Goal: Use online tool/utility: Utilize a website feature to perform a specific function

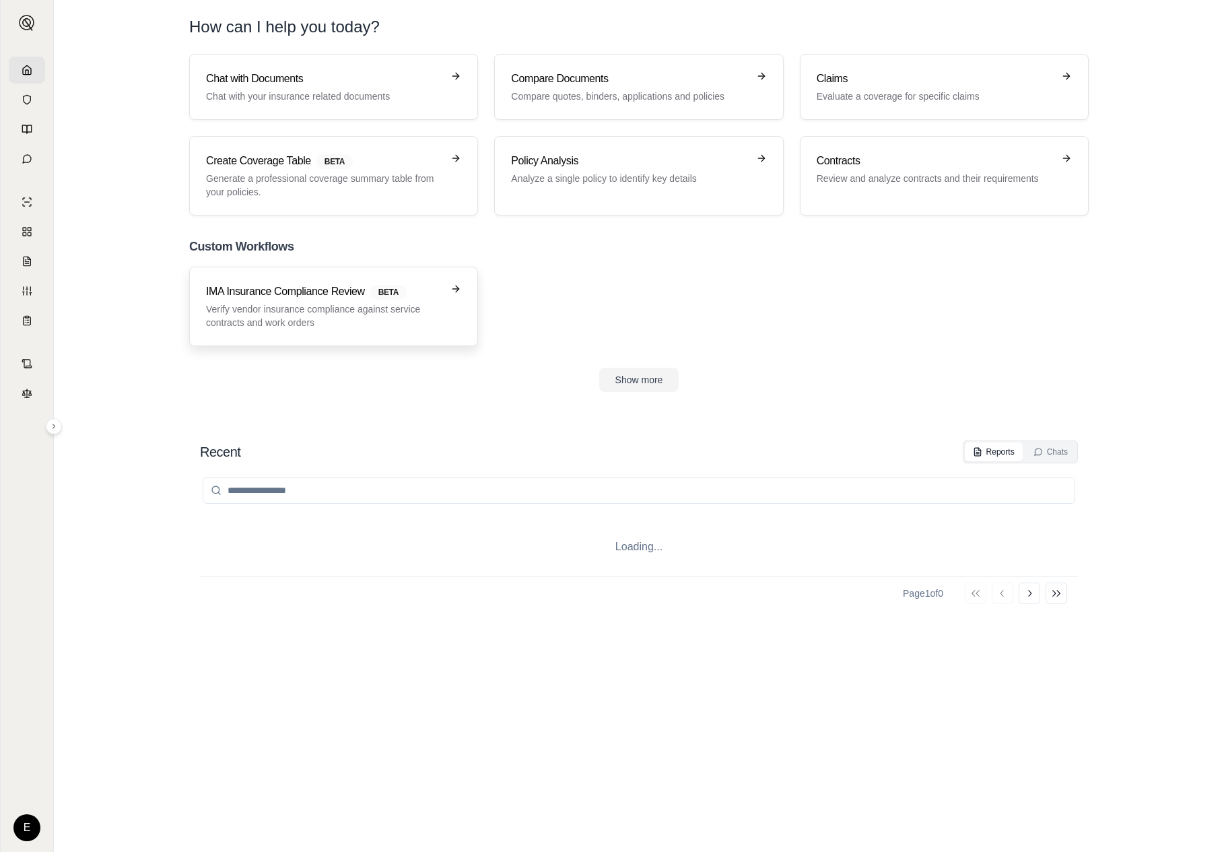
click at [351, 299] on h3 "IMA Insurance Compliance Review BETA" at bounding box center [324, 292] width 236 height 16
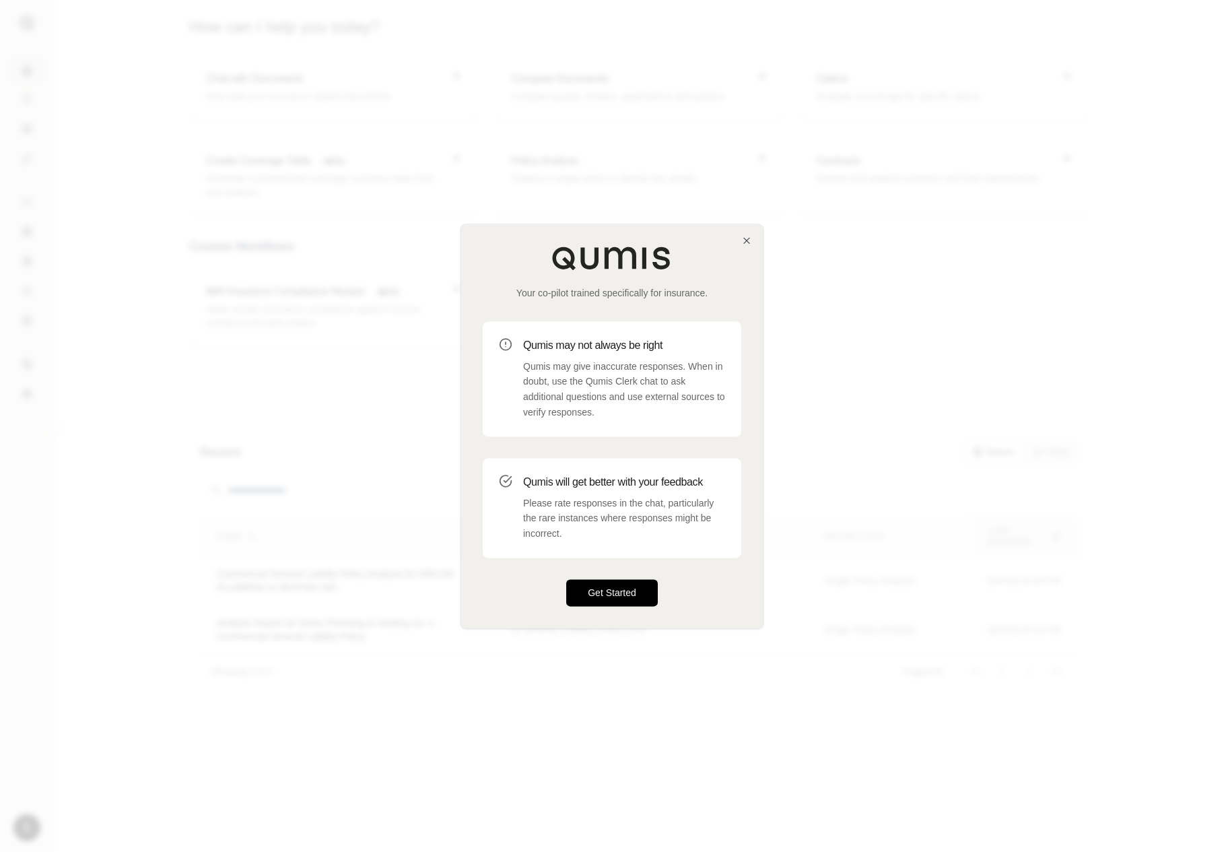
click at [595, 594] on button "Get Started" at bounding box center [612, 592] width 92 height 27
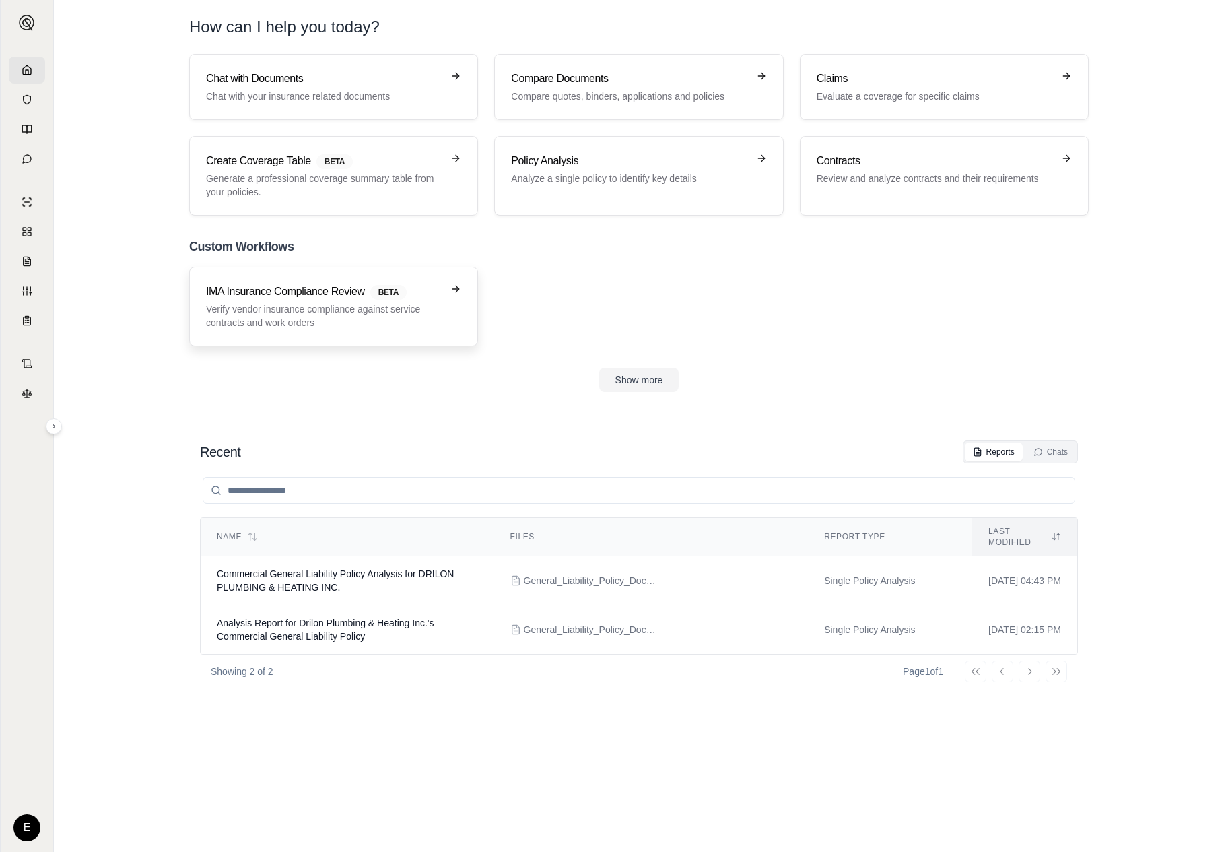
click at [366, 276] on link "IMA Insurance Compliance Review BETA Verify vendor insurance compliance against…" at bounding box center [333, 306] width 289 height 79
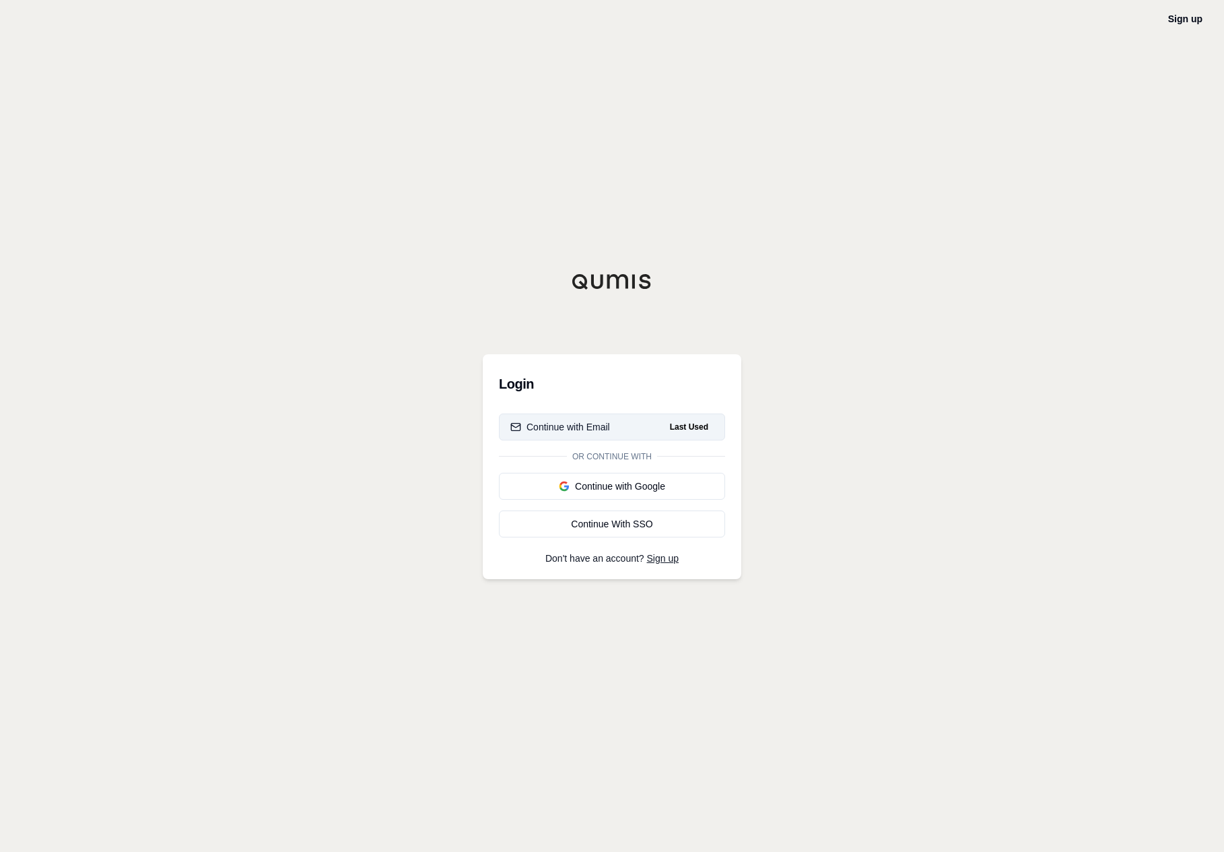
click at [650, 420] on button "Continue with Email Last Used" at bounding box center [612, 426] width 226 height 27
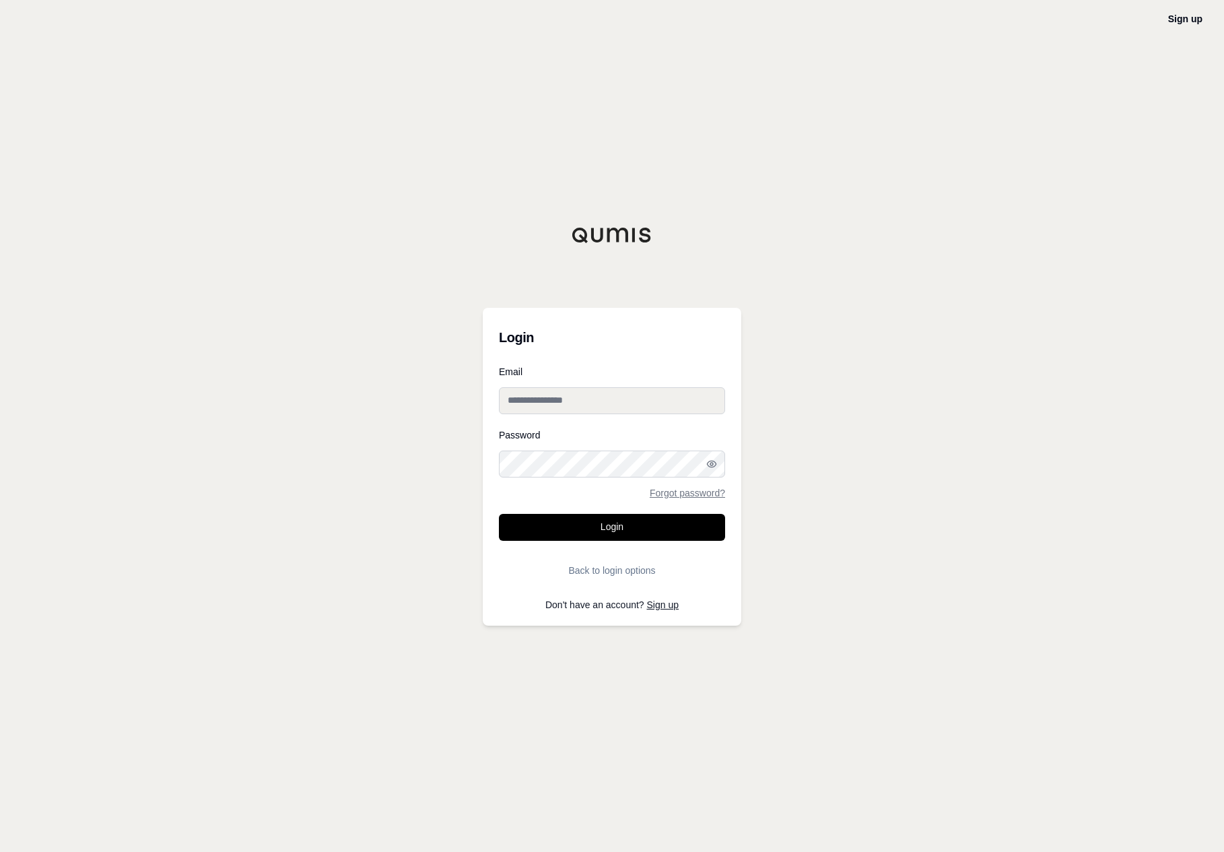
click at [653, 403] on input "Email" at bounding box center [612, 400] width 226 height 27
type input "**********"
click at [653, 523] on button "Login" at bounding box center [612, 527] width 226 height 27
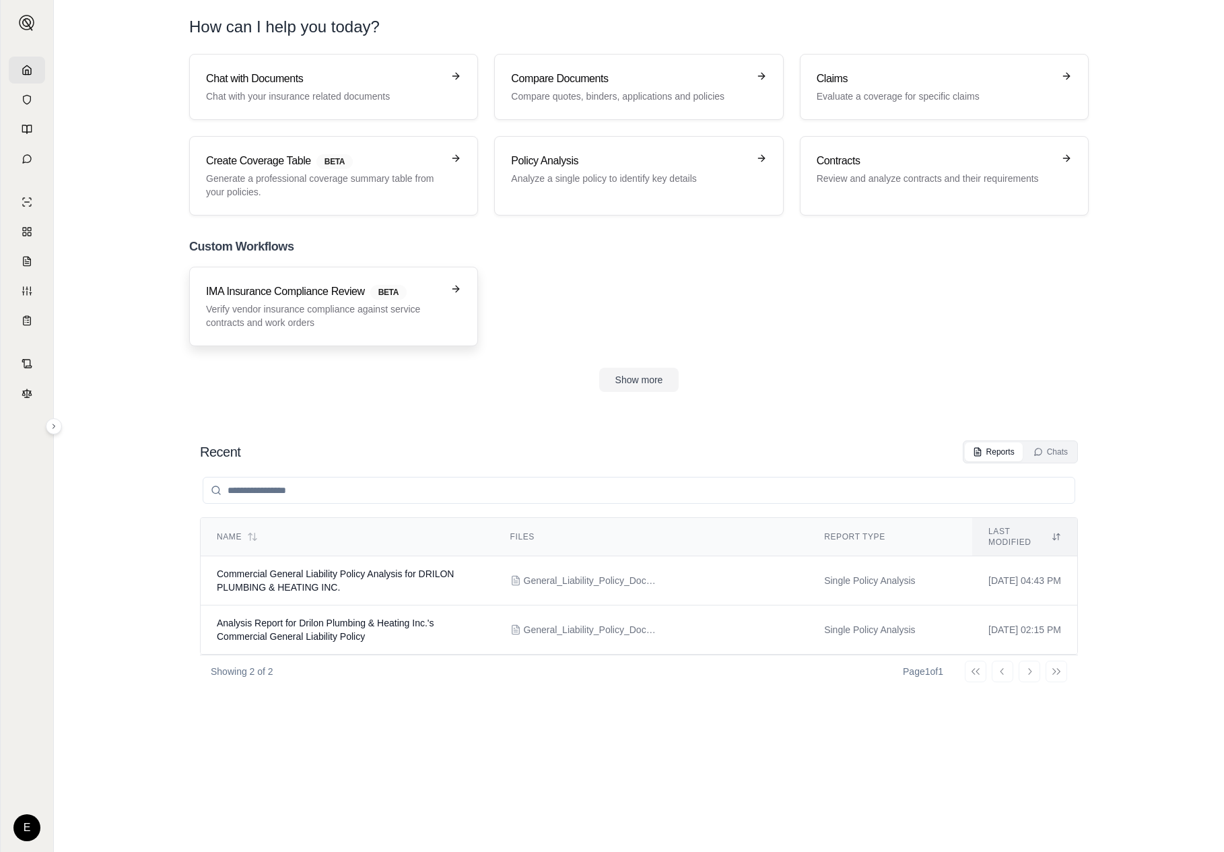
click at [357, 309] on p "Verify vendor insurance compliance against service contracts and work orders" at bounding box center [324, 315] width 236 height 27
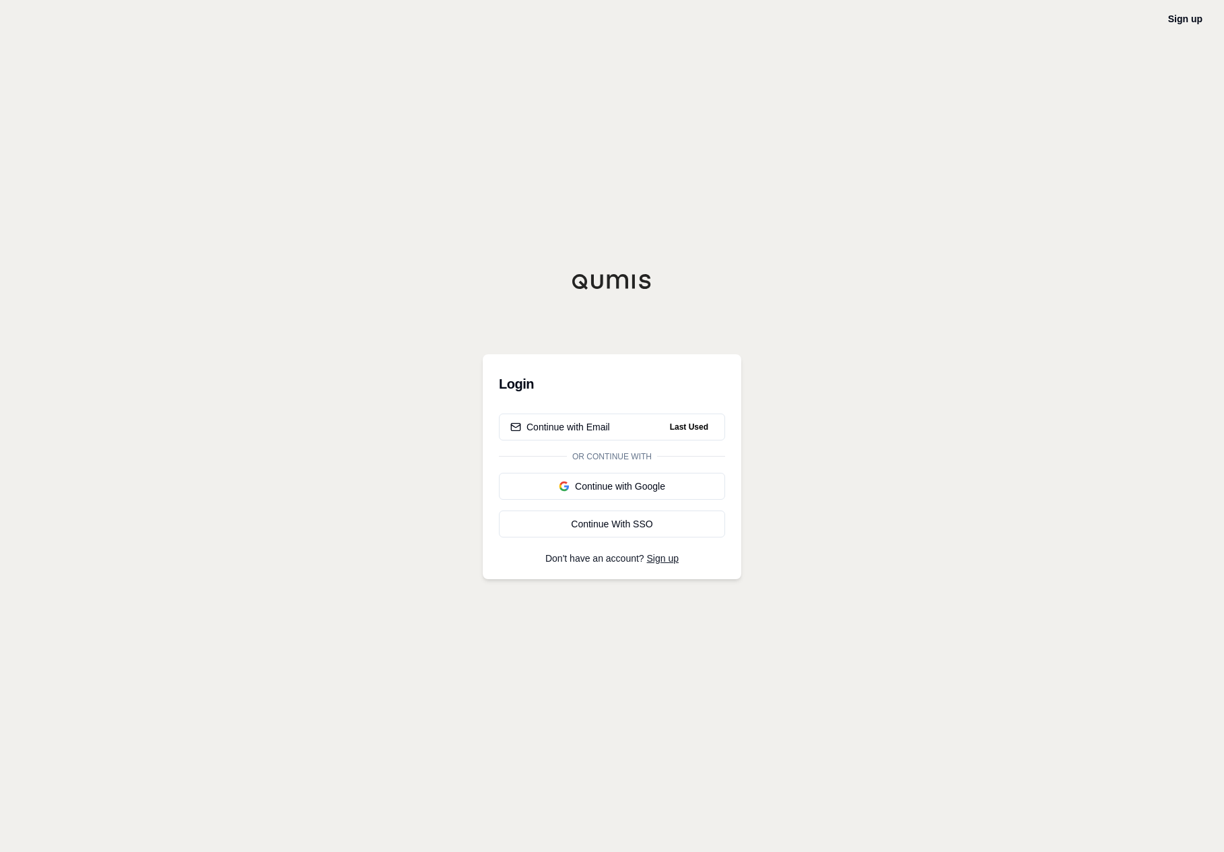
click at [541, 417] on button "Continue with Email Last Used" at bounding box center [612, 426] width 226 height 27
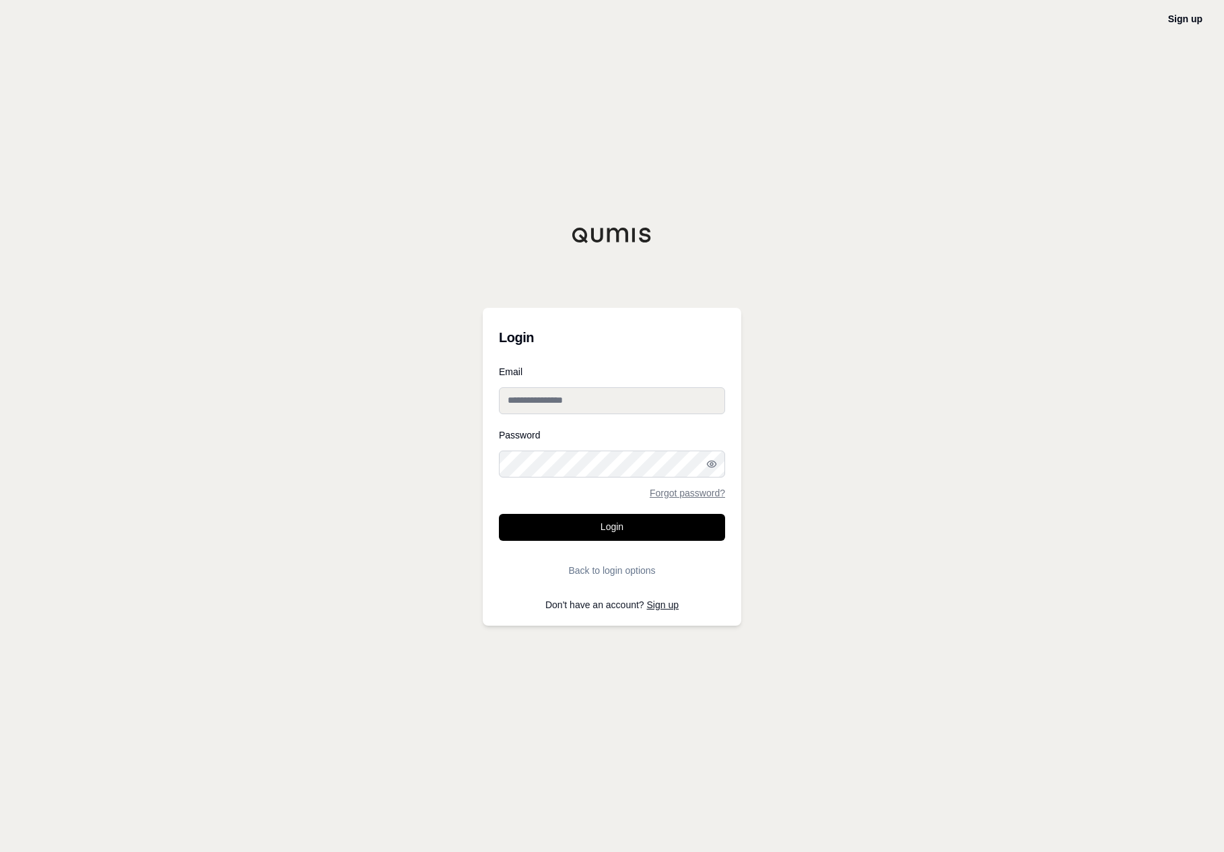
type input "**********"
click at [652, 401] on input "**********" at bounding box center [612, 400] width 226 height 27
click at [619, 504] on form "**********" at bounding box center [612, 475] width 226 height 217
click at [598, 521] on button "Login" at bounding box center [612, 527] width 226 height 27
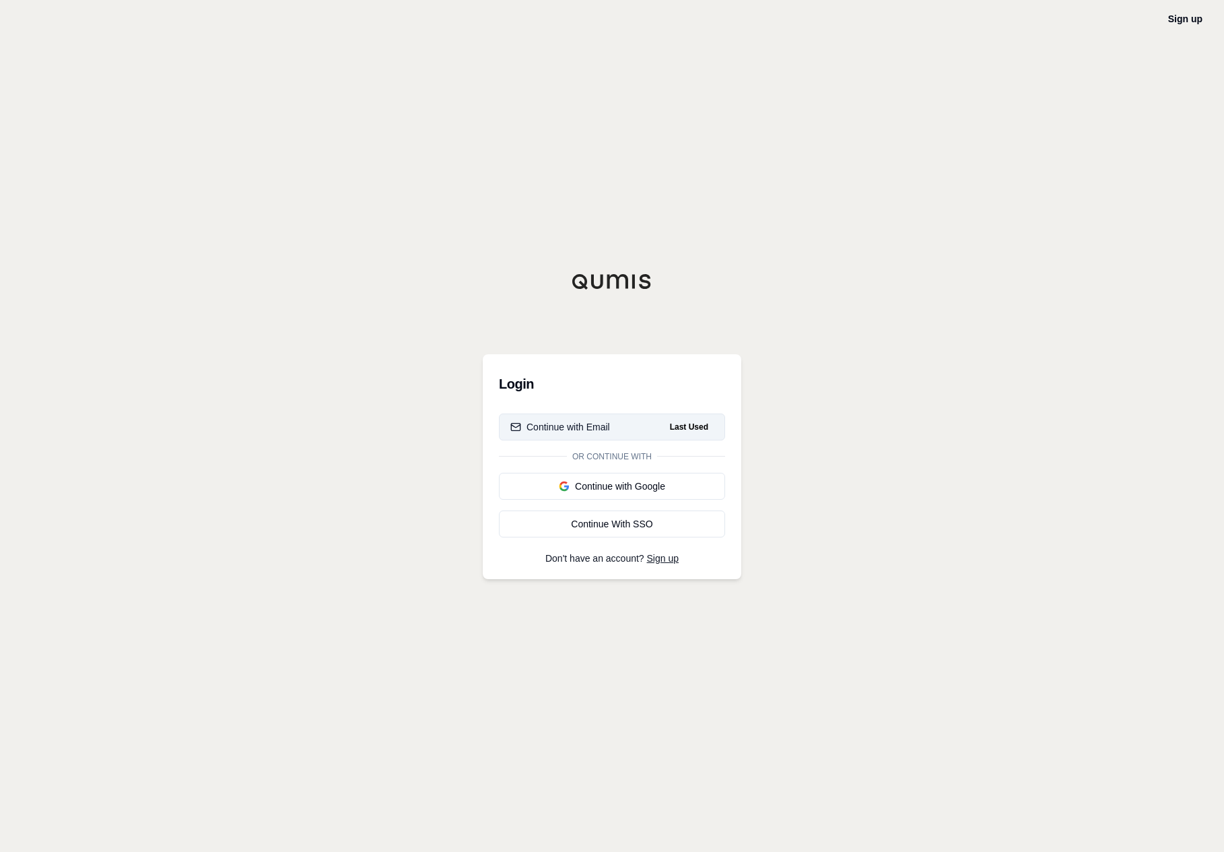
click at [642, 419] on button "Continue with Email Last Used" at bounding box center [612, 426] width 226 height 27
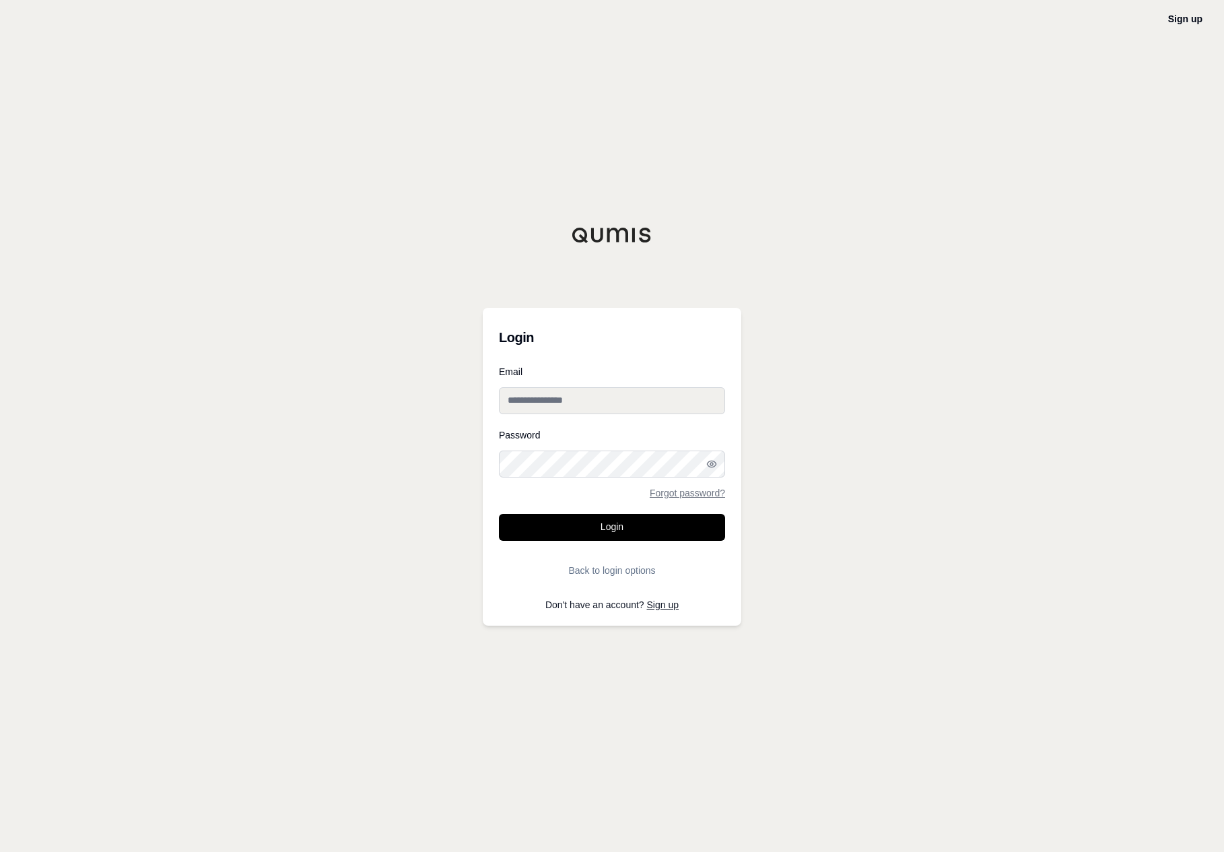
type input "**********"
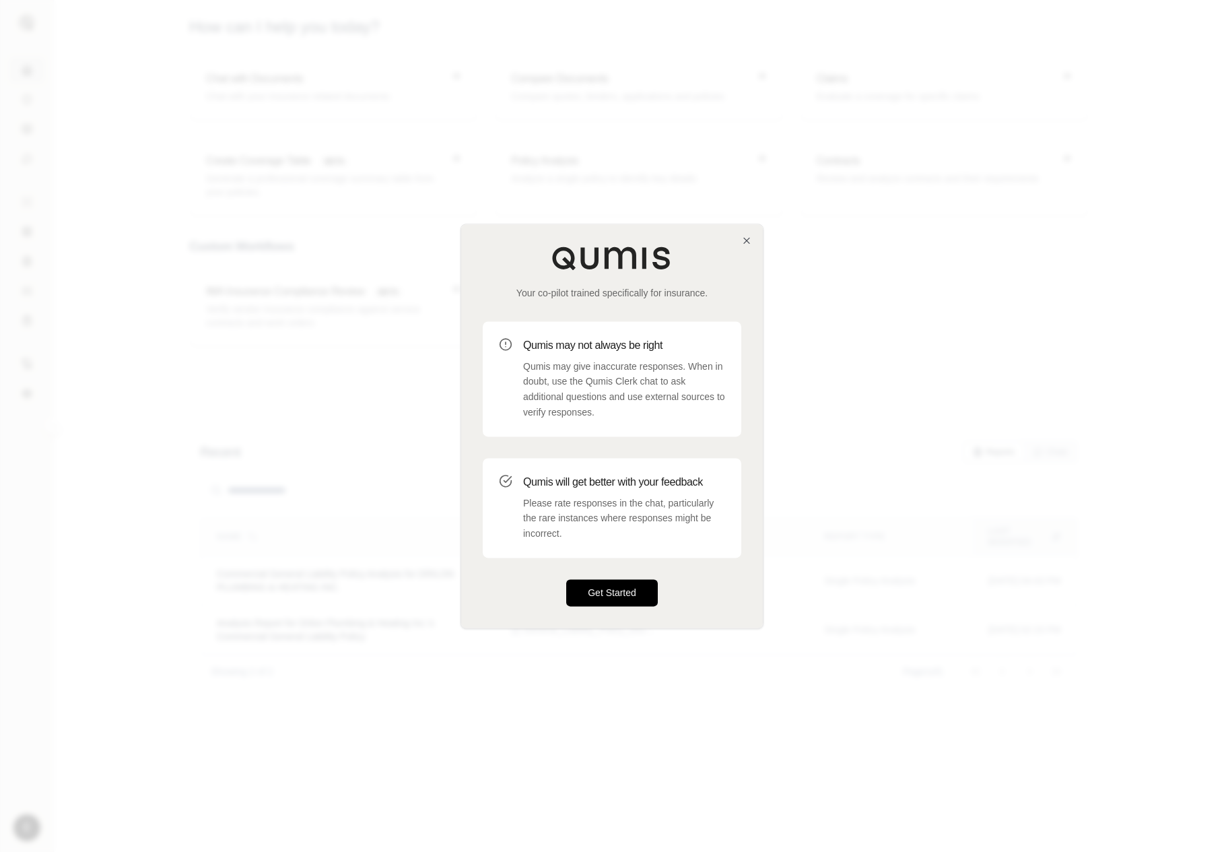
click at [608, 593] on button "Get Started" at bounding box center [612, 592] width 92 height 27
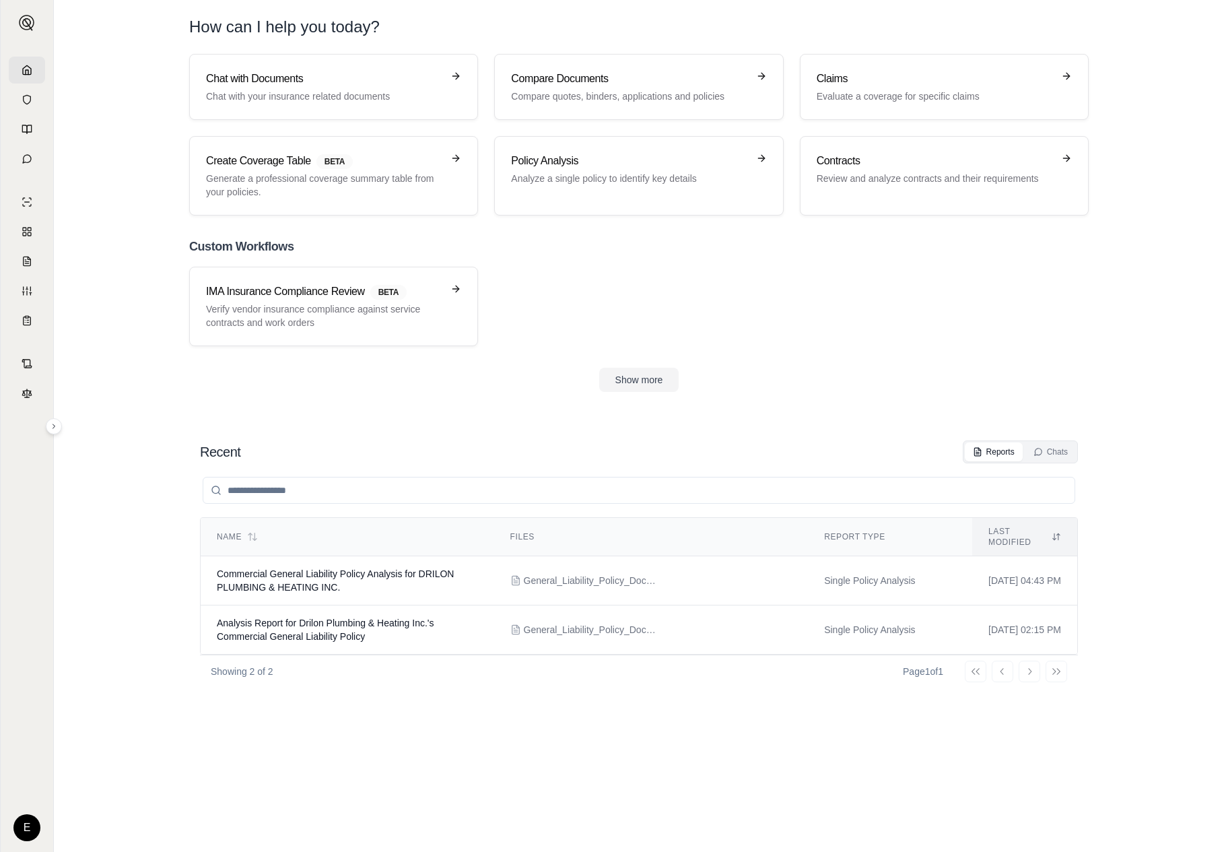
click at [428, 347] on div "Chat with Documents Chat with your insurance related documents Compare Document…" at bounding box center [639, 223] width 943 height 338
click at [440, 331] on link "IMA Insurance Compliance Review BETA Verify vendor insurance compliance against…" at bounding box center [333, 306] width 289 height 79
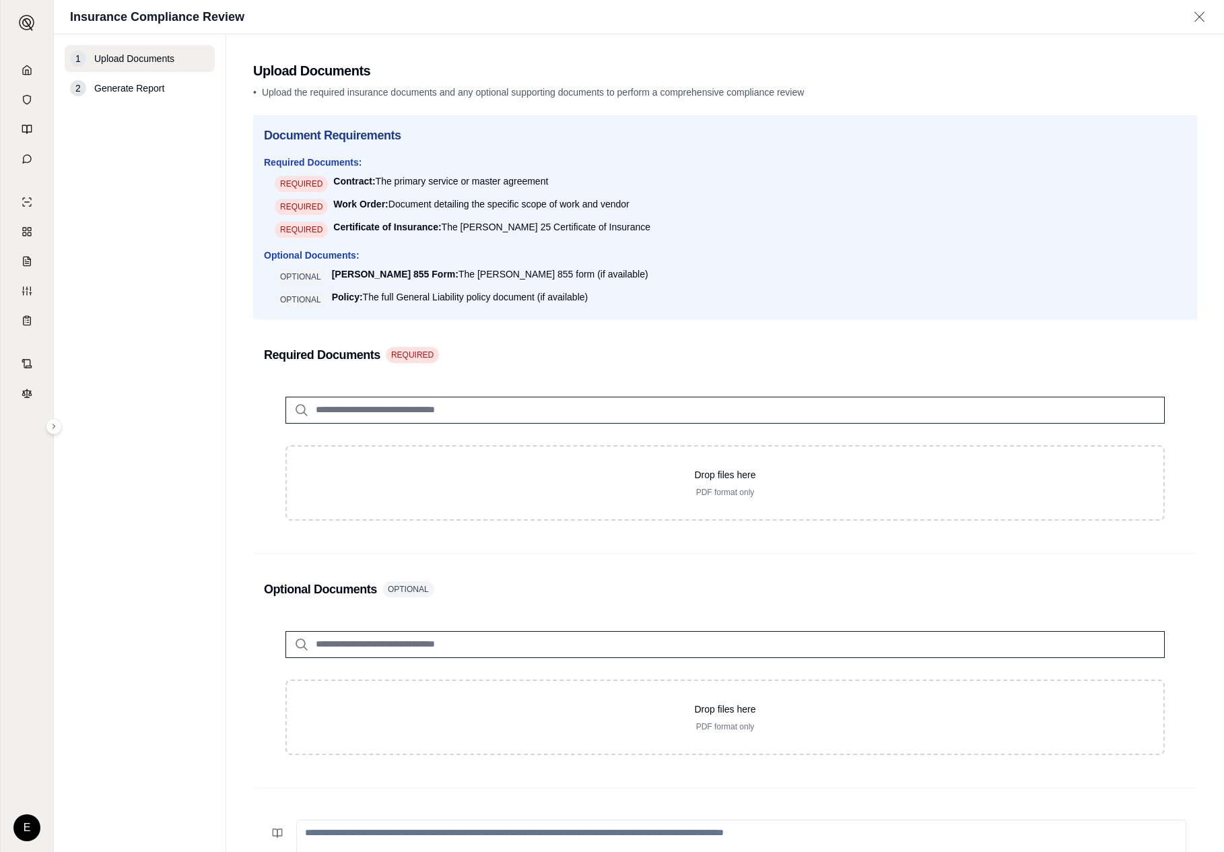
click at [490, 330] on div "Document Requirements Required Documents: REQUIRED Contract: The primary servic…" at bounding box center [725, 526] width 944 height 822
drag, startPoint x: 155, startPoint y: 274, endPoint x: 199, endPoint y: 461, distance: 191.8
click at [0, 0] on div "E Insurance Compliance Review 1 Upload Documents 2 Generate Report Upload Docum…" at bounding box center [612, 426] width 1224 height 852
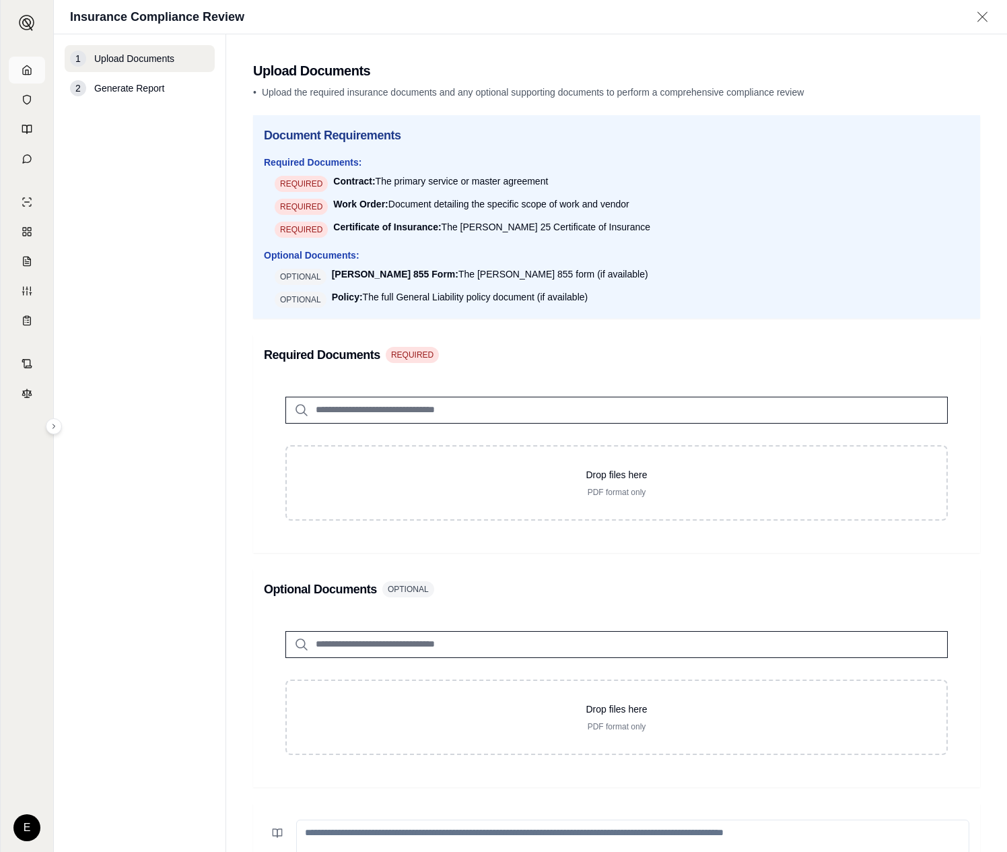
click at [30, 72] on icon at bounding box center [27, 69] width 8 height 9
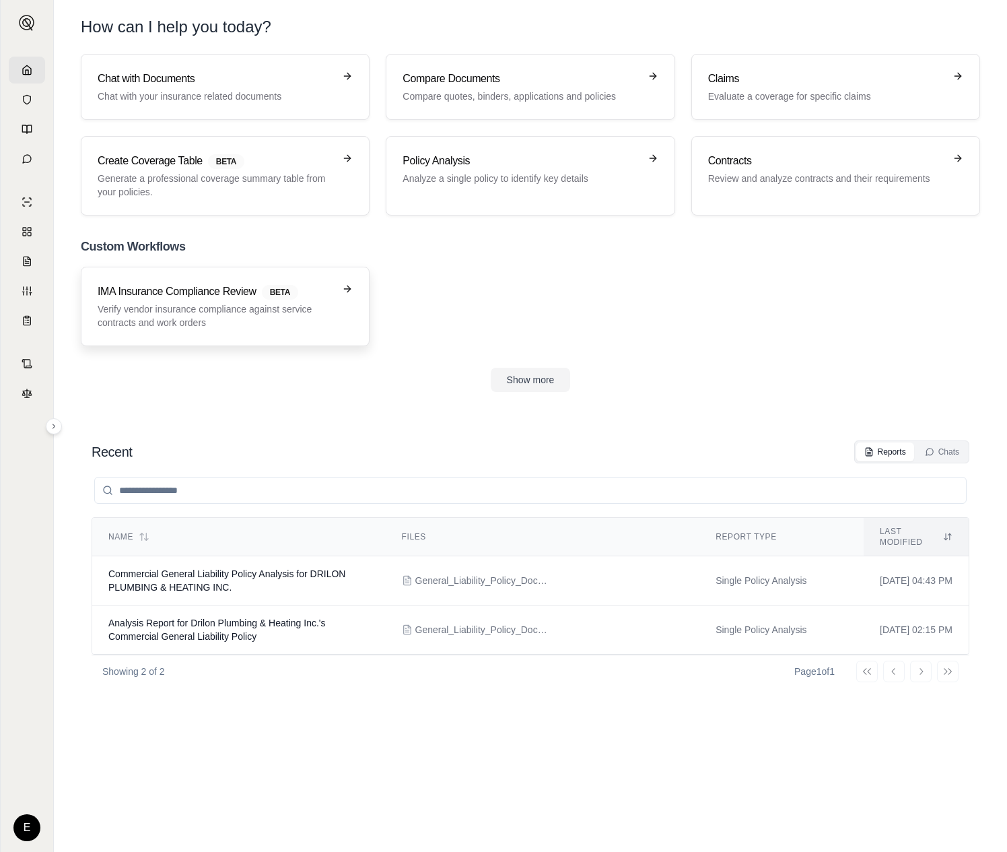
click at [284, 324] on p "Verify vendor insurance compliance against service contracts and work orders" at bounding box center [216, 315] width 236 height 27
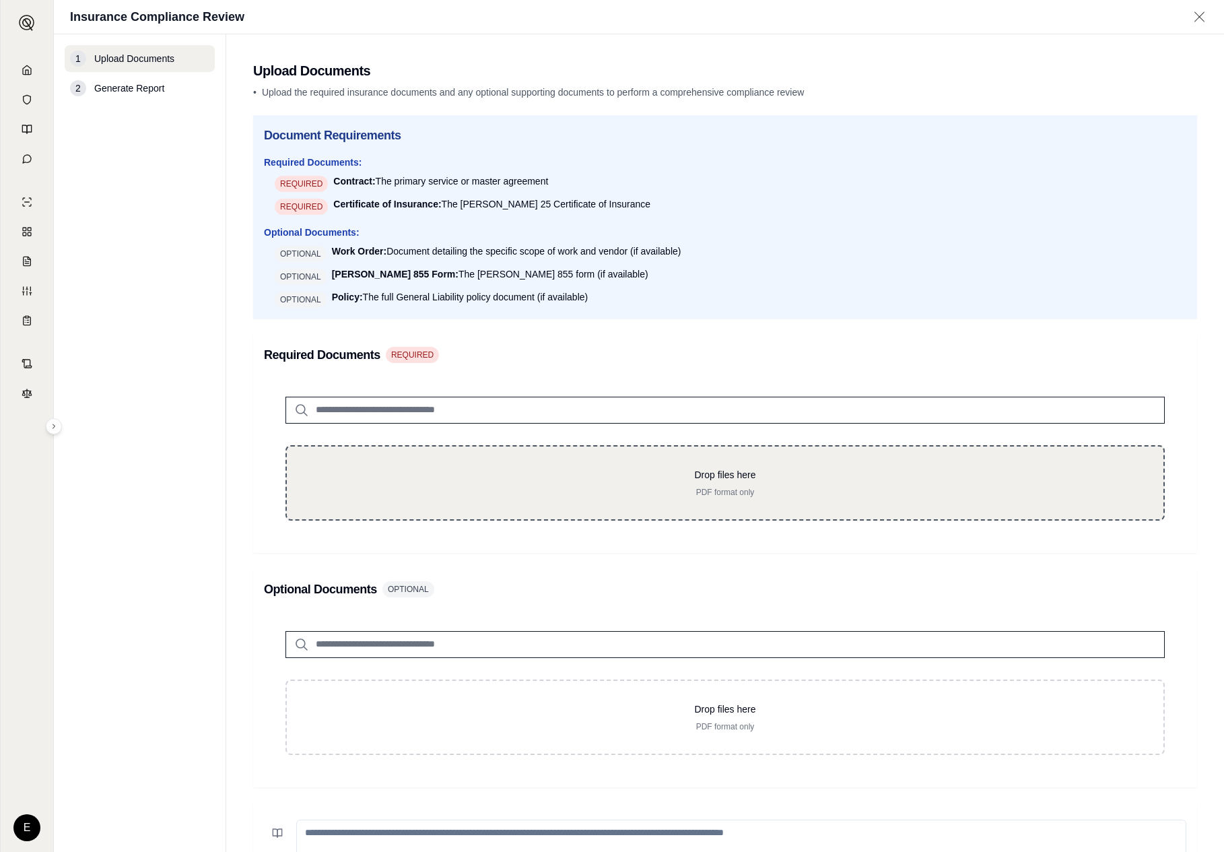
click at [671, 477] on p "Drop files here" at bounding box center [725, 474] width 834 height 13
type input "**********"
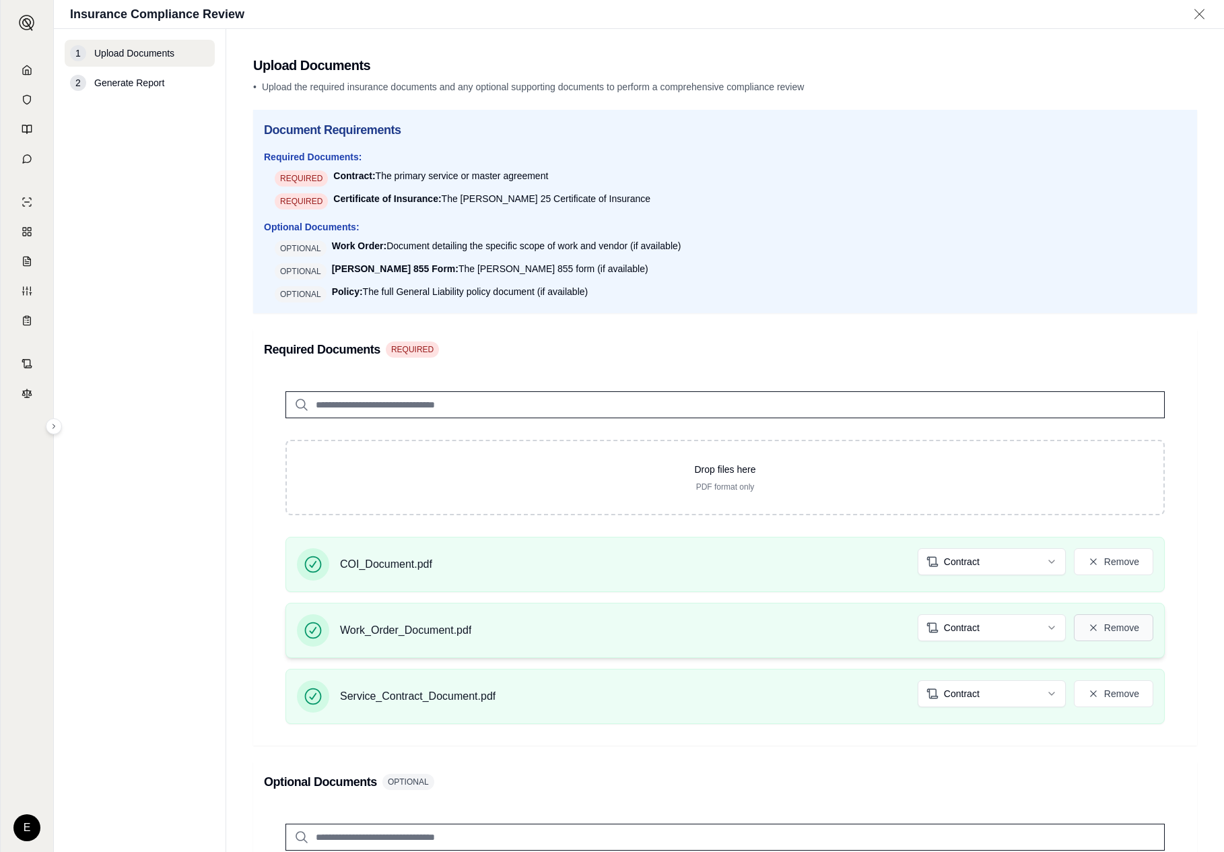
click at [1007, 628] on button "Remove" at bounding box center [1113, 627] width 79 height 27
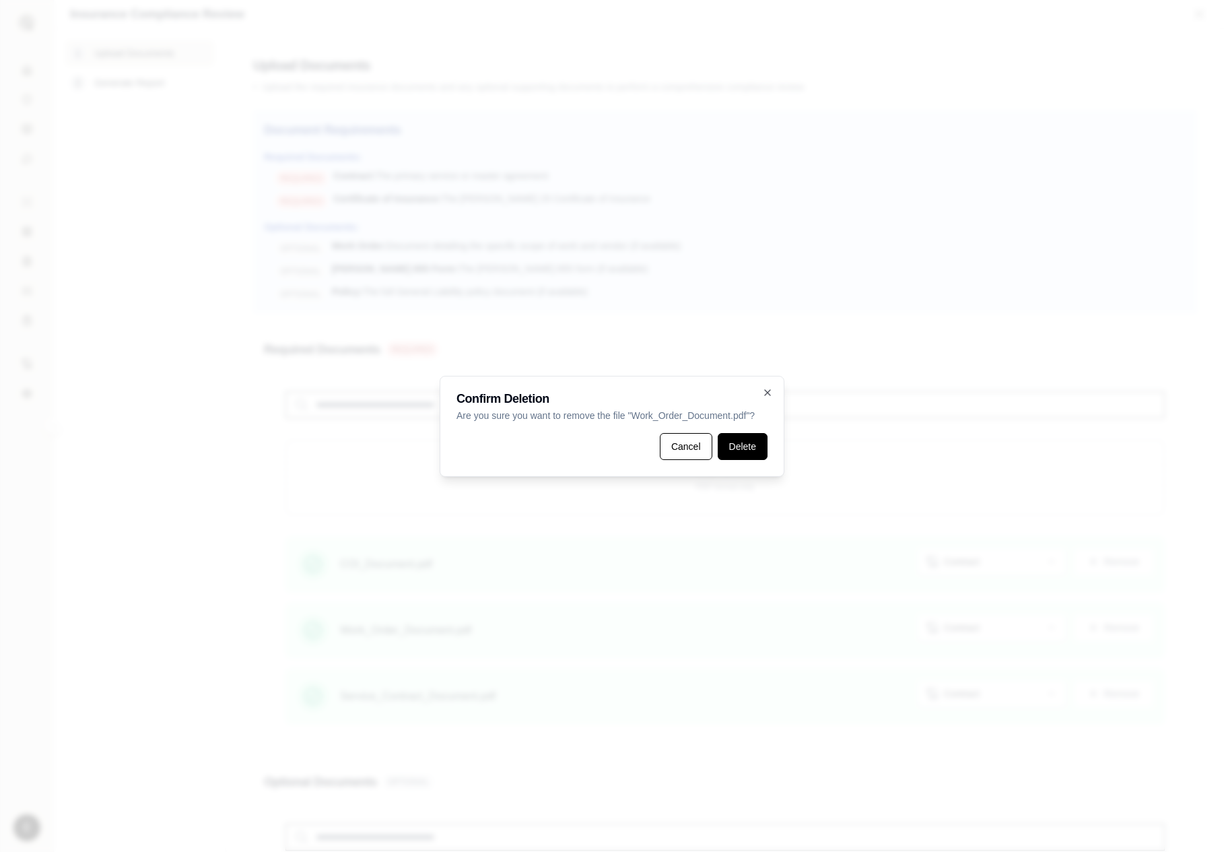
click at [756, 442] on button "Delete" at bounding box center [743, 446] width 50 height 27
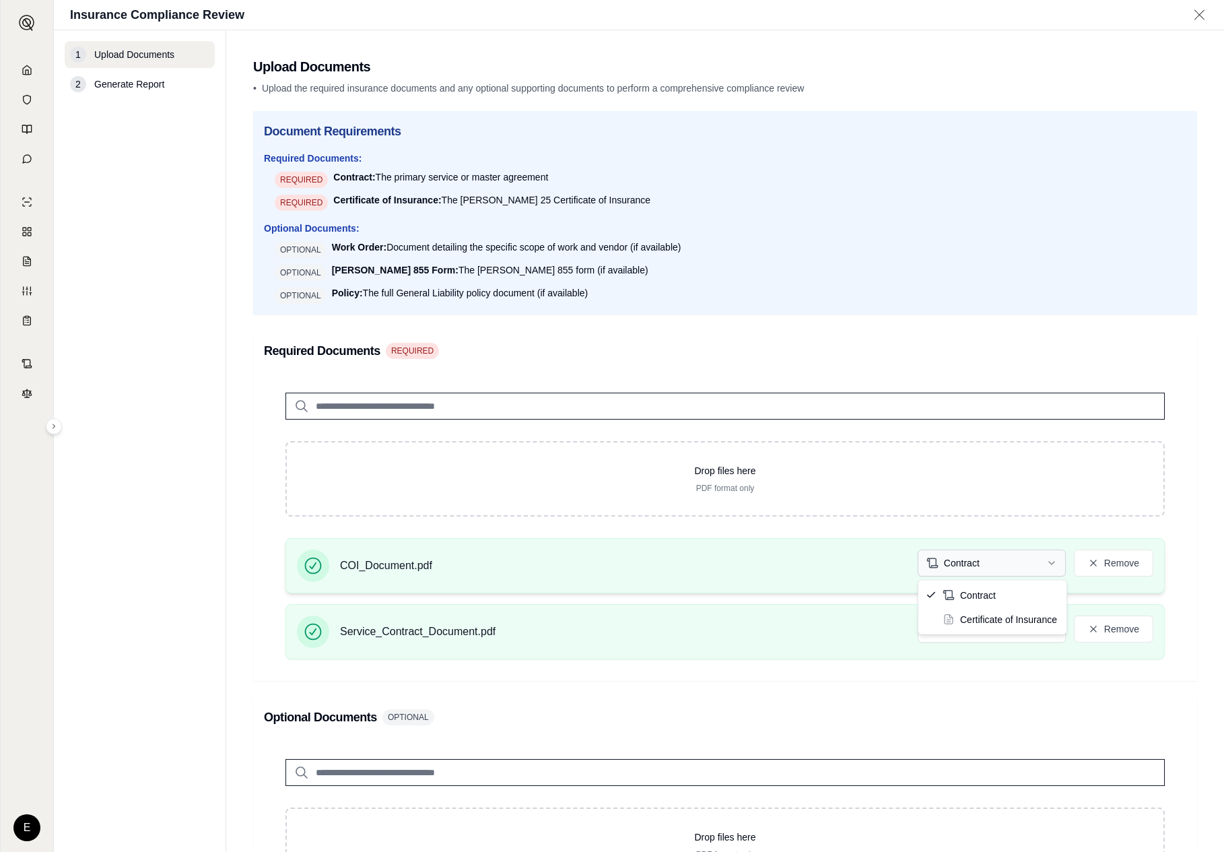
click at [1005, 566] on html "E Insurance Compliance Review 1 Upload Documents 2 Generate Report Upload Docum…" at bounding box center [612, 426] width 1224 height 852
click at [999, 624] on html "Document type updated successfully E Insurance Compliance Review 1 Upload Docum…" at bounding box center [612, 426] width 1224 height 852
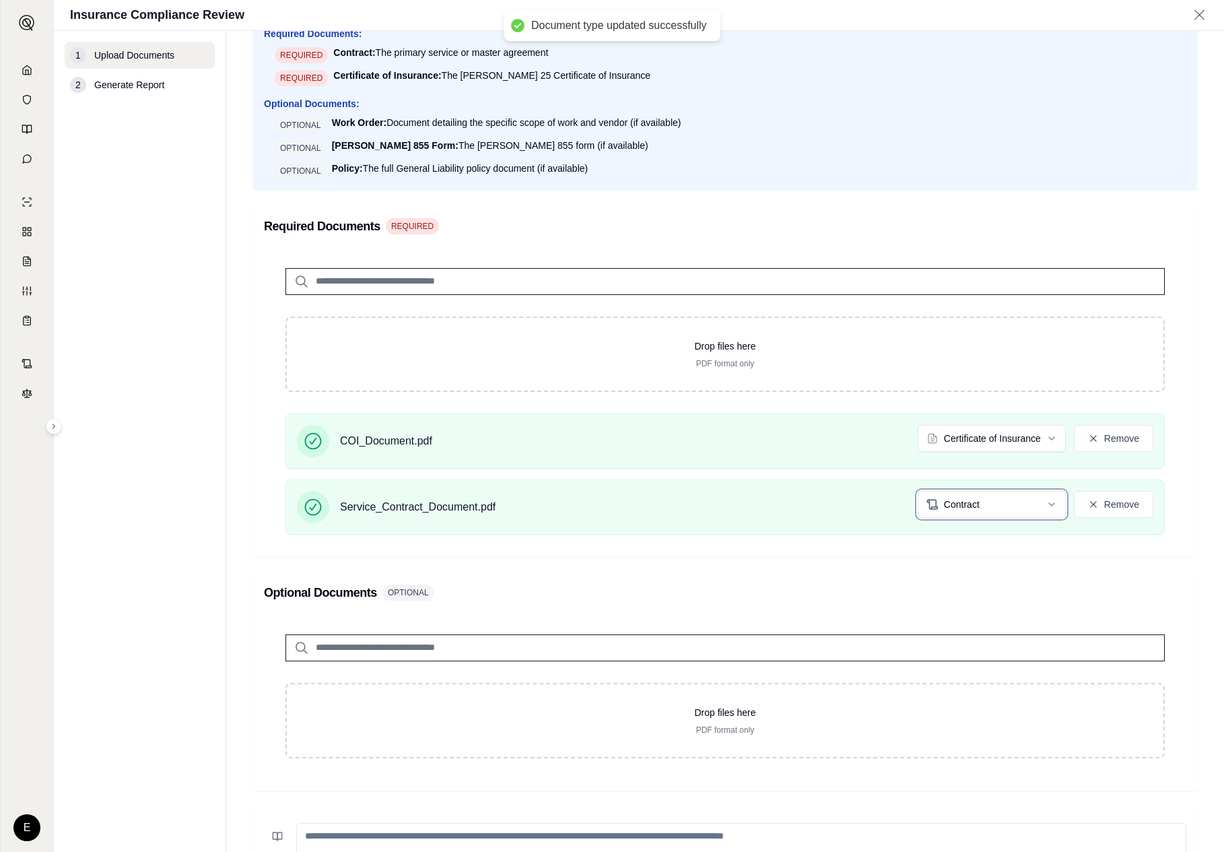
scroll to position [329, 0]
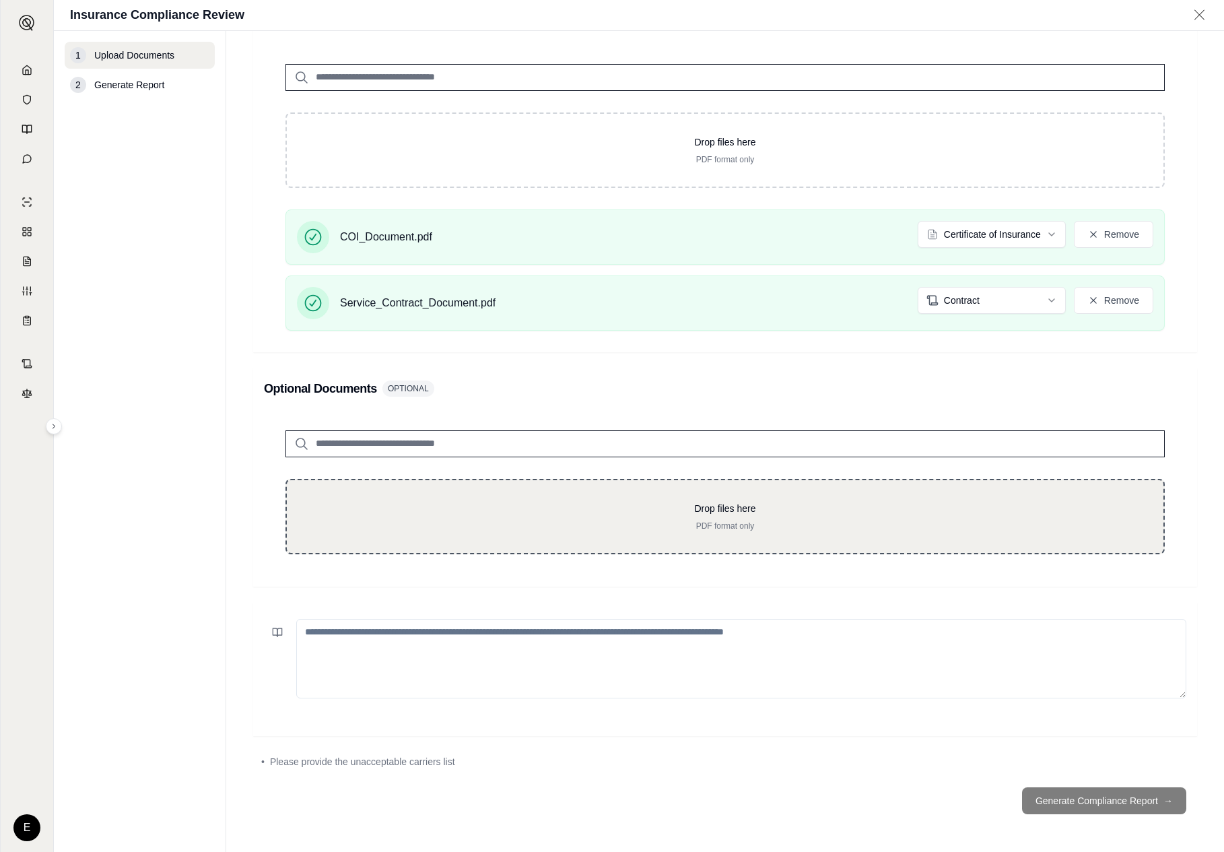
click at [915, 503] on p "Drop files here" at bounding box center [725, 508] width 834 height 13
type input "**********"
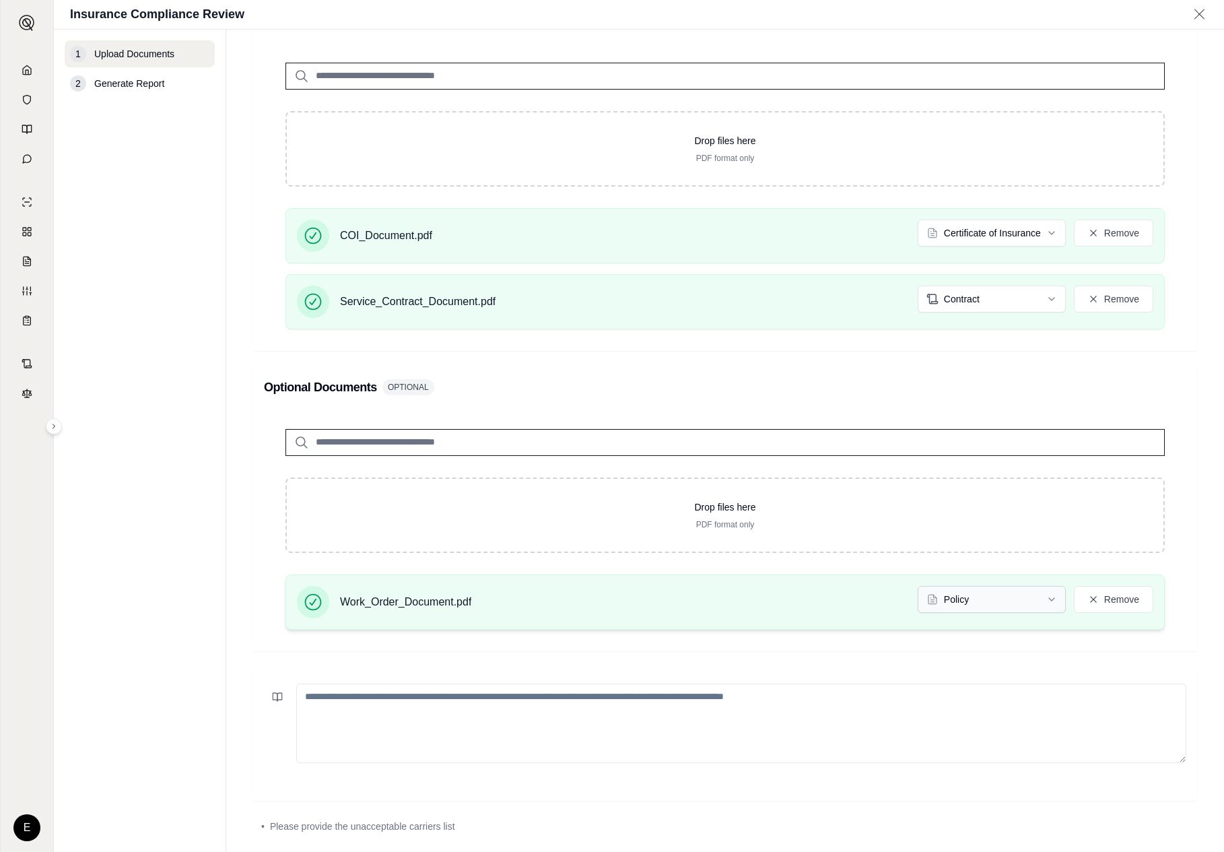
click at [963, 597] on html "E Insurance Compliance Review 1 Upload Documents 2 Generate Report Upload Docum…" at bounding box center [612, 426] width 1224 height 852
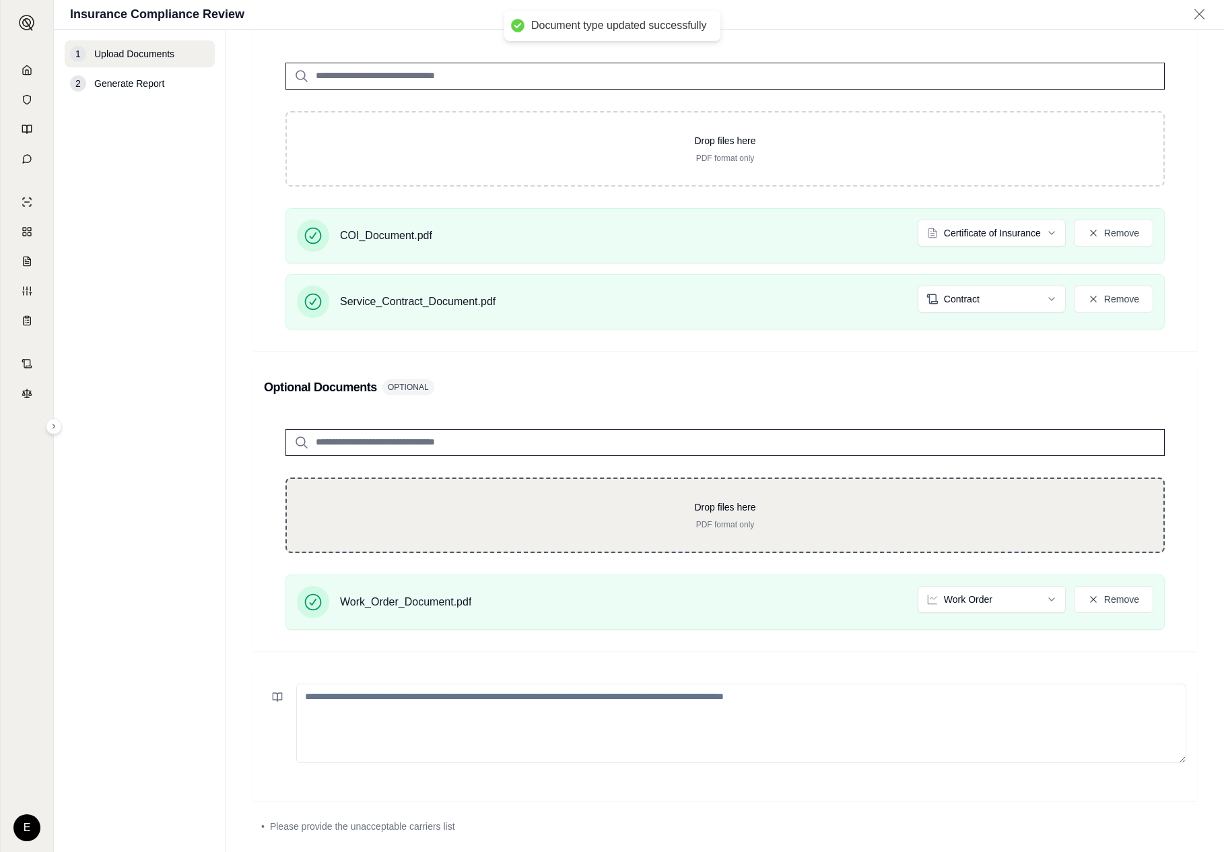
click at [814, 485] on div "Drop files here PDF format only" at bounding box center [726, 514] width 880 height 75
type input "**********"
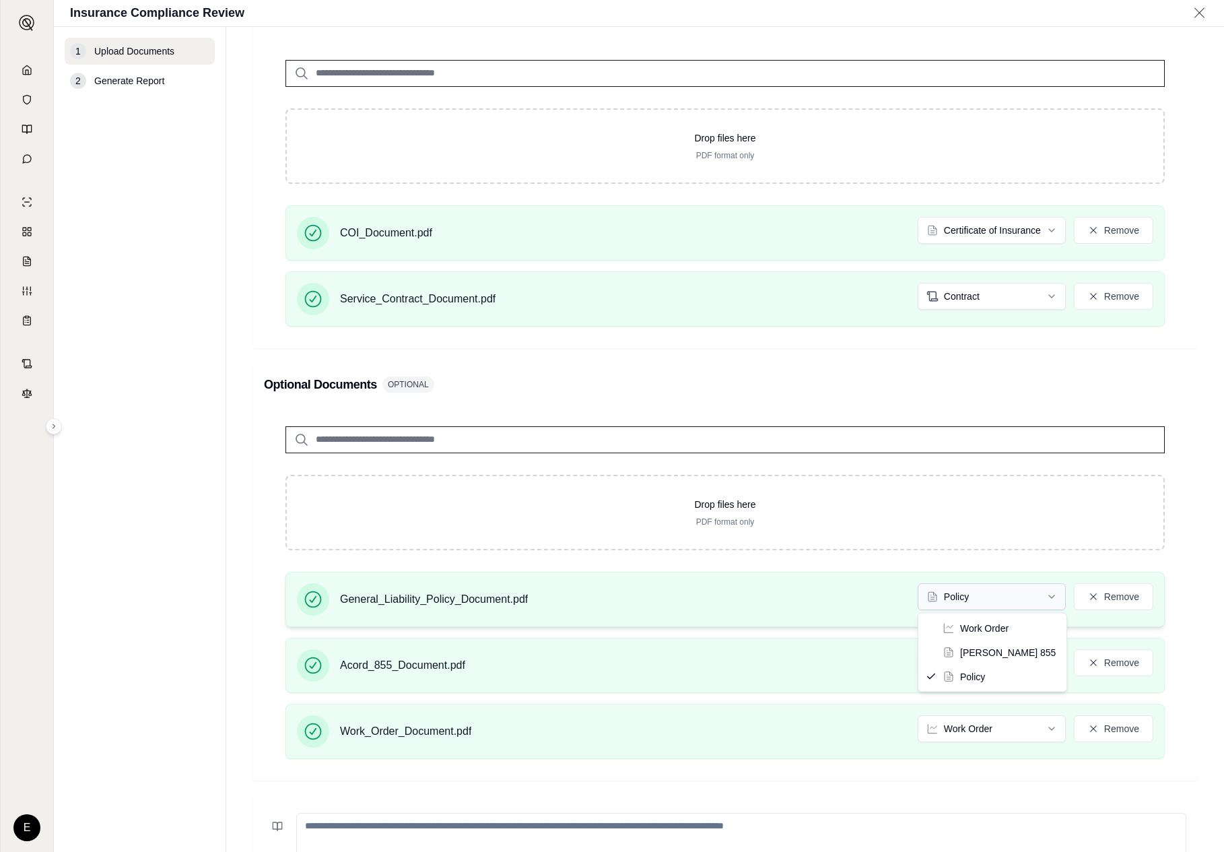
click at [1007, 597] on html "E Insurance Compliance Review 1 Upload Documents 2 Generate Report Upload Docum…" at bounding box center [612, 426] width 1224 height 852
click at [1004, 667] on html "E Insurance Compliance Review 1 Upload Documents 2 Generate Report Upload Docum…" at bounding box center [612, 426] width 1224 height 852
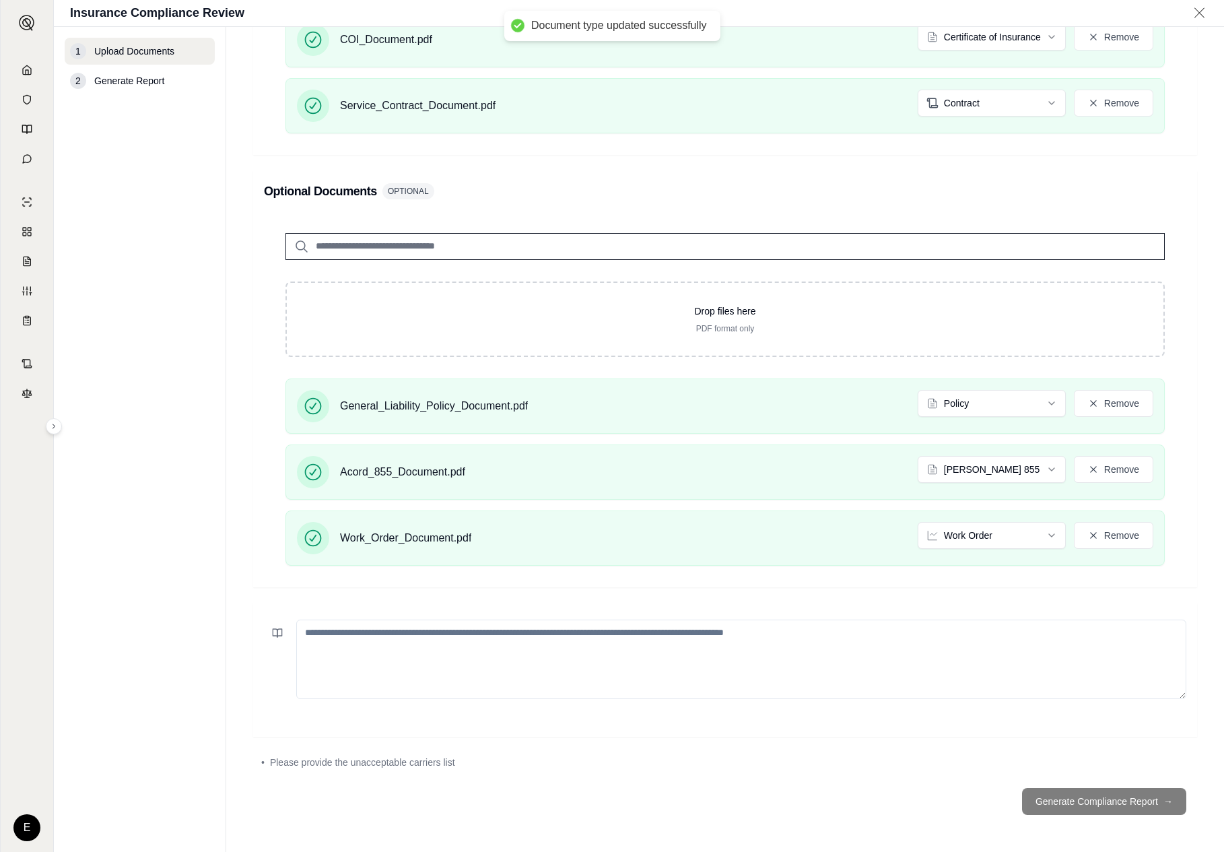
click at [924, 681] on textarea at bounding box center [741, 659] width 890 height 79
click at [628, 677] on textarea at bounding box center [741, 659] width 890 height 79
type textarea "*"
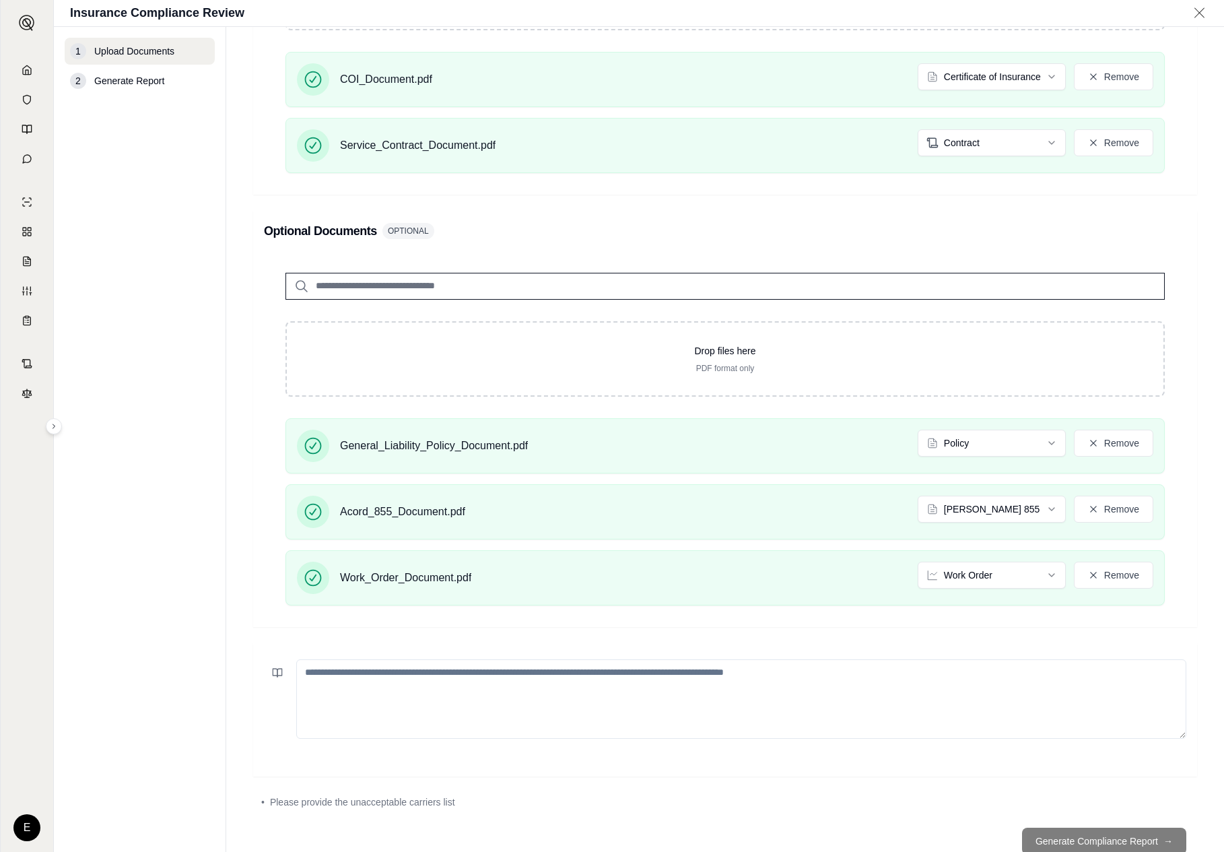
scroll to position [483, 0]
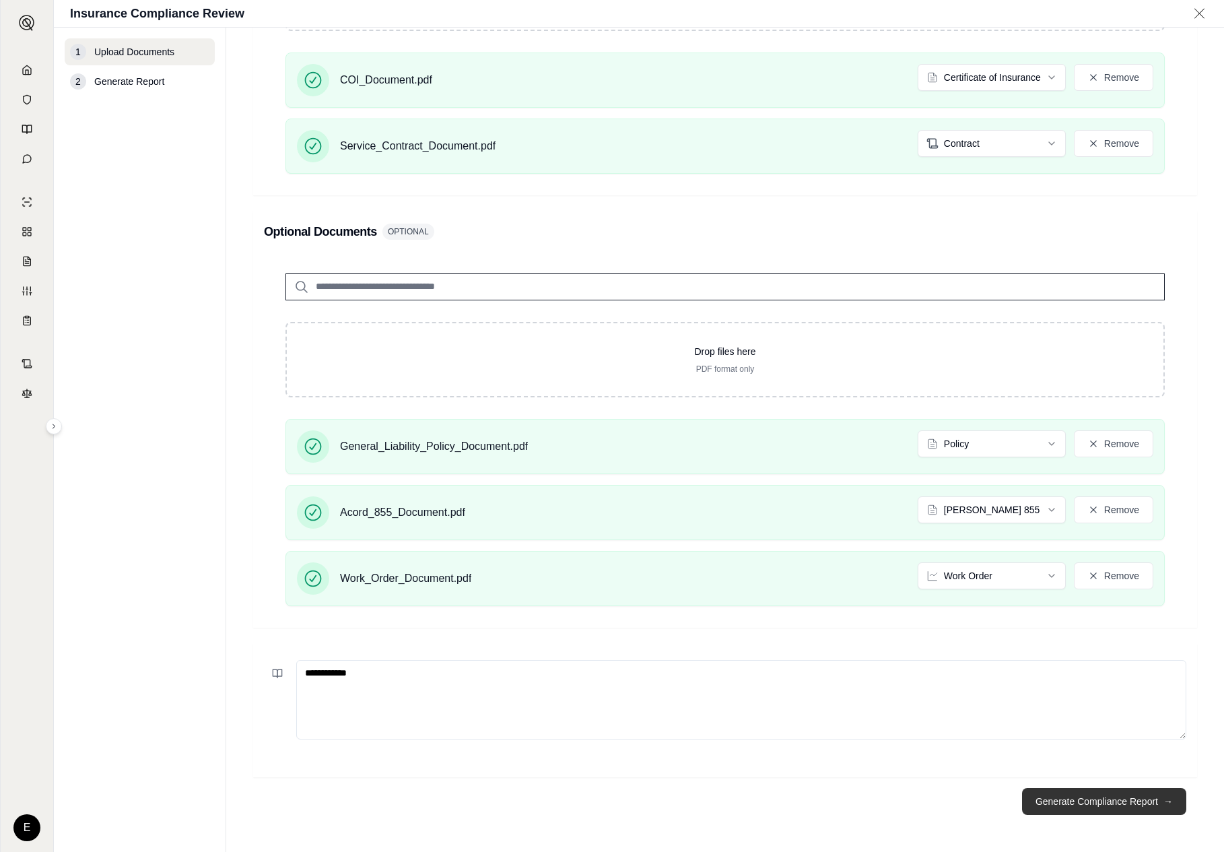
type textarea "**********"
click at [1007, 789] on button "Generate Compliance Report →" at bounding box center [1104, 801] width 164 height 27
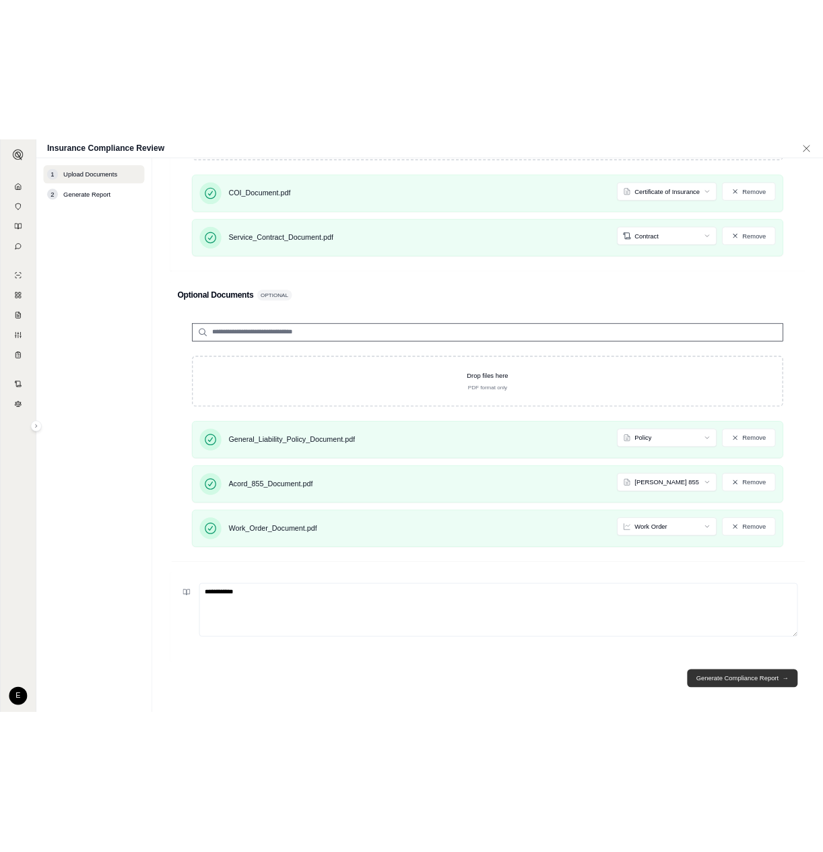
scroll to position [0, 0]
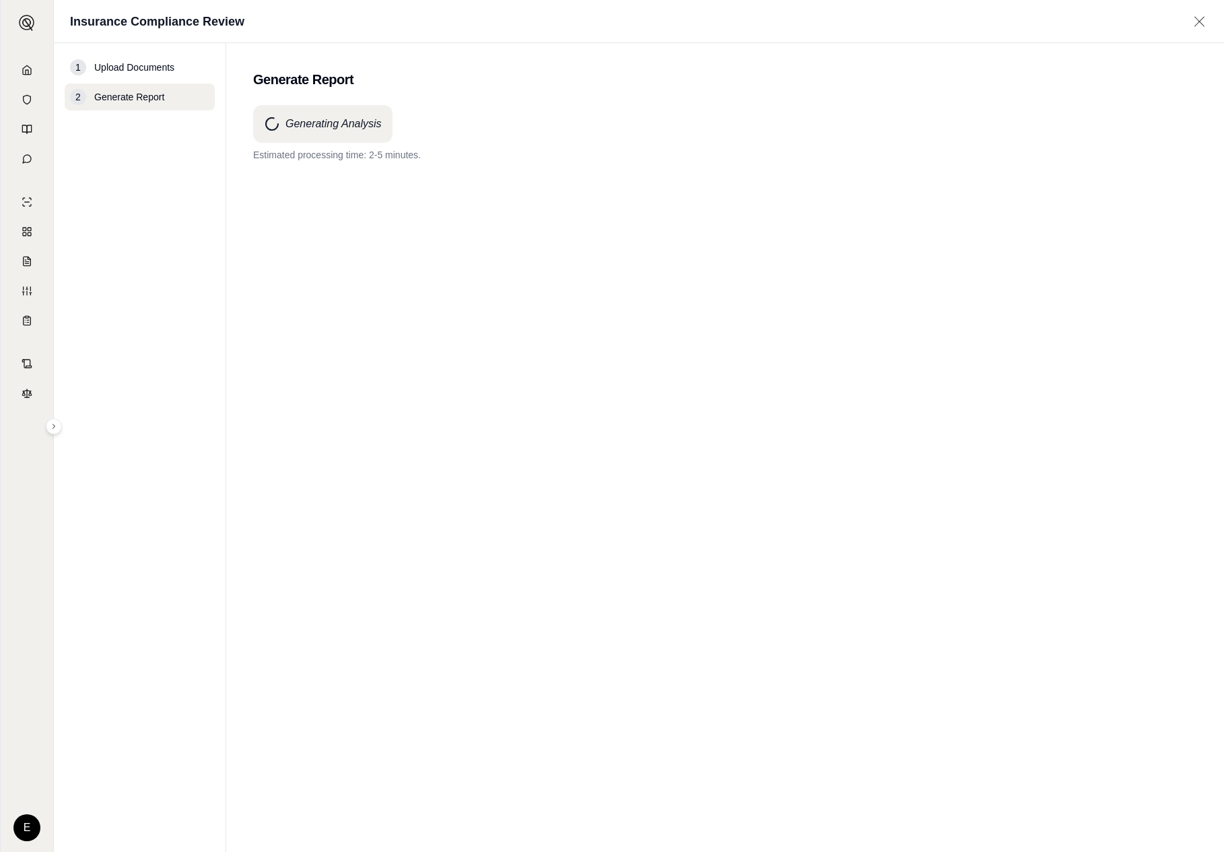
drag, startPoint x: 774, startPoint y: 574, endPoint x: 822, endPoint y: 770, distance: 201.7
click at [0, 0] on div "E Insurance Compliance Review 1 Upload Documents 2 Generate Report Generate Rep…" at bounding box center [612, 426] width 1224 height 852
